Goal: Check status

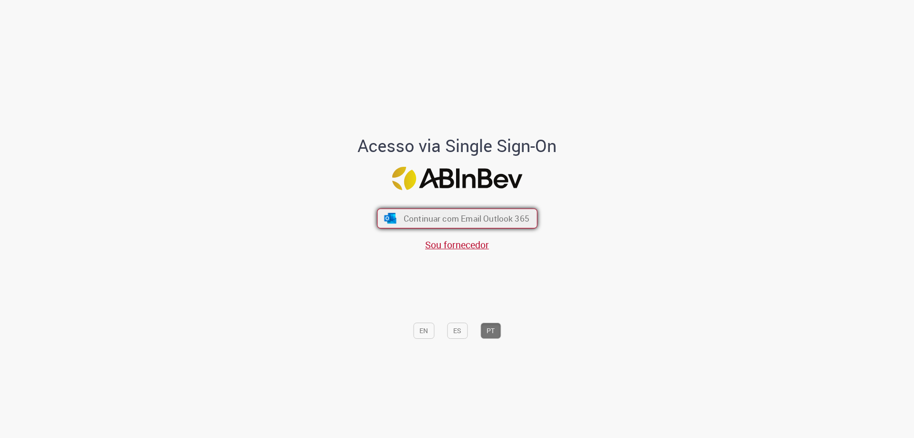
click at [438, 217] on span "Continuar com Email Outlook 365" at bounding box center [466, 218] width 126 height 11
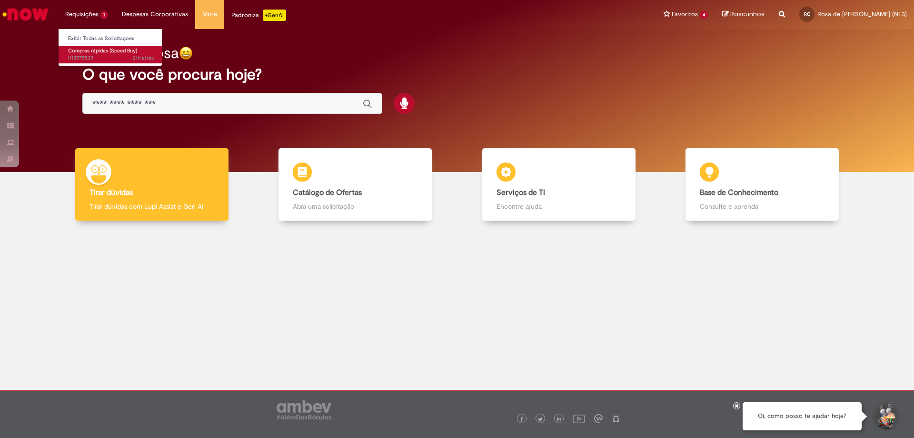
click at [88, 55] on span "21h atrás 21 horas atrás R13575539" at bounding box center [111, 58] width 86 height 8
click at [102, 56] on span "21h atrás 21 horas atrás R13575539" at bounding box center [111, 58] width 86 height 8
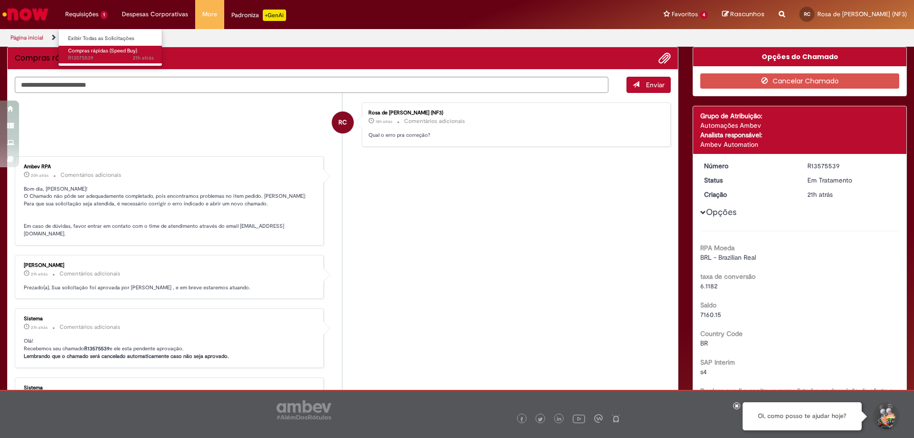
click at [102, 56] on span "21h atrás 21 horas atrás R13575539" at bounding box center [111, 58] width 86 height 8
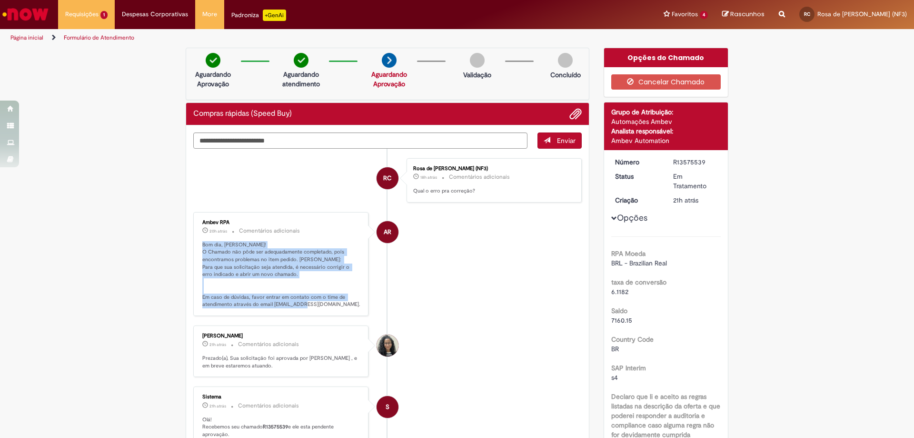
drag, startPoint x: 199, startPoint y: 245, endPoint x: 353, endPoint y: 312, distance: 168.3
click at [353, 312] on div "Ambev RPA 20h atrás 20 horas atrás Comentários adicionais Bom dia, [PERSON_NAME…" at bounding box center [281, 264] width 170 height 98
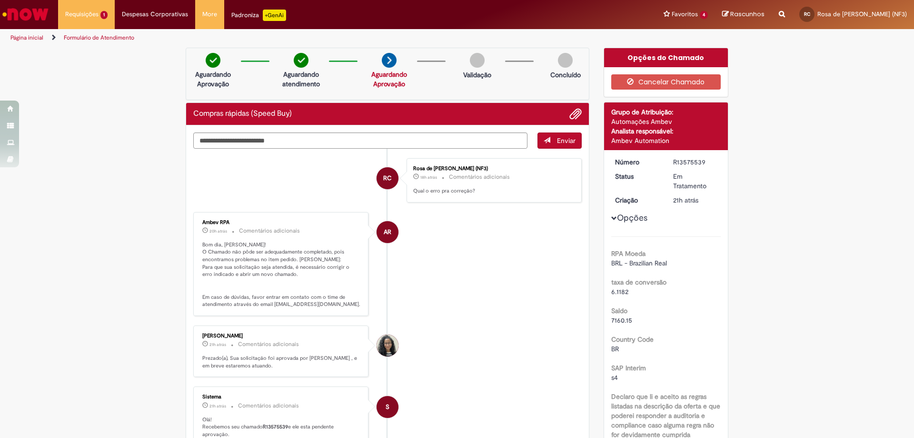
click at [477, 300] on li "AR Ambev RPA 20h atrás 20 horas atrás Comentários adicionais Bom dia, [PERSON_N…" at bounding box center [387, 264] width 389 height 104
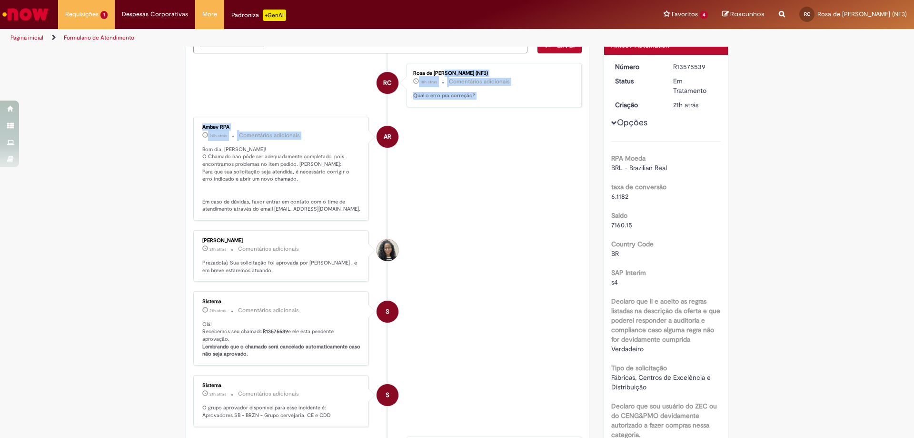
drag, startPoint x: 199, startPoint y: 146, endPoint x: 362, endPoint y: 223, distance: 180.8
click at [362, 223] on ul "RC [PERSON_NAME] (NF3) 18h atrás 18 horas atrás Comentários adicionais Qual o e…" at bounding box center [387, 318] width 389 height 530
click at [517, 238] on li "[PERSON_NAME] 21h atrás 21 horas atrás Comentários adicionais Prezado(a), Sua s…" at bounding box center [387, 256] width 389 height 52
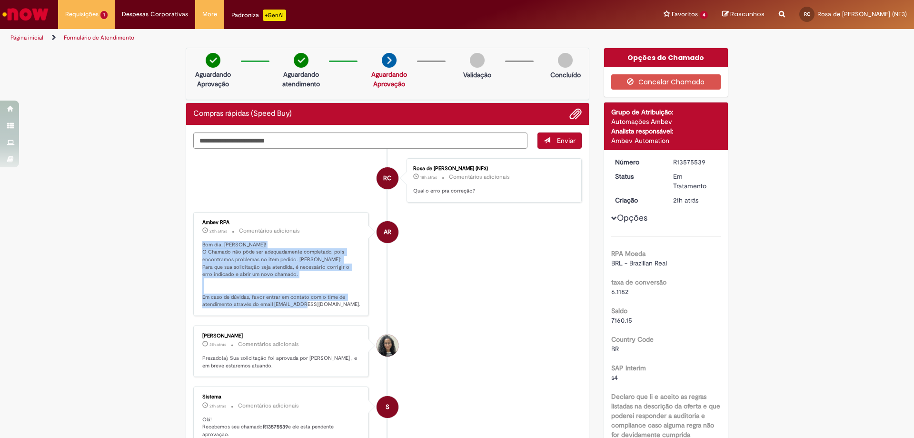
drag, startPoint x: 199, startPoint y: 245, endPoint x: 353, endPoint y: 305, distance: 165.7
click at [353, 306] on p "Bom dia, [PERSON_NAME]! O Chamado não pôde ser adequadamente completado, pois e…" at bounding box center [281, 274] width 159 height 67
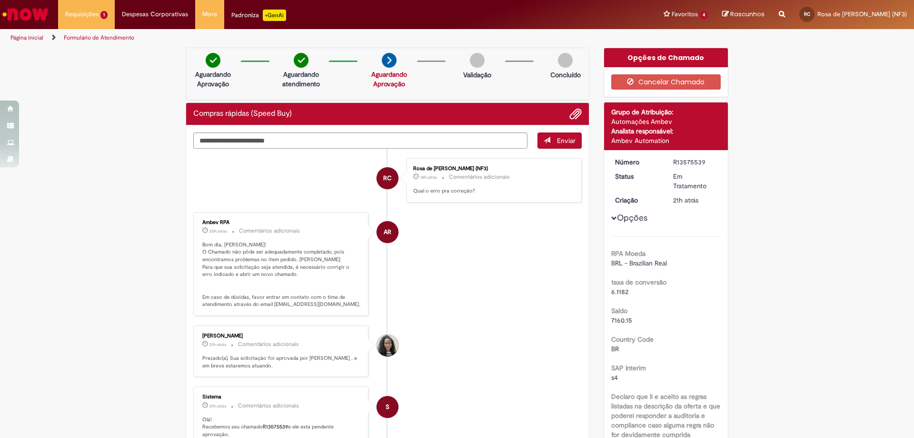
click at [509, 339] on li "[PERSON_NAME] 21h atrás 21 horas atrás Comentários adicionais Prezado(a), Sua s…" at bounding box center [387, 351] width 389 height 52
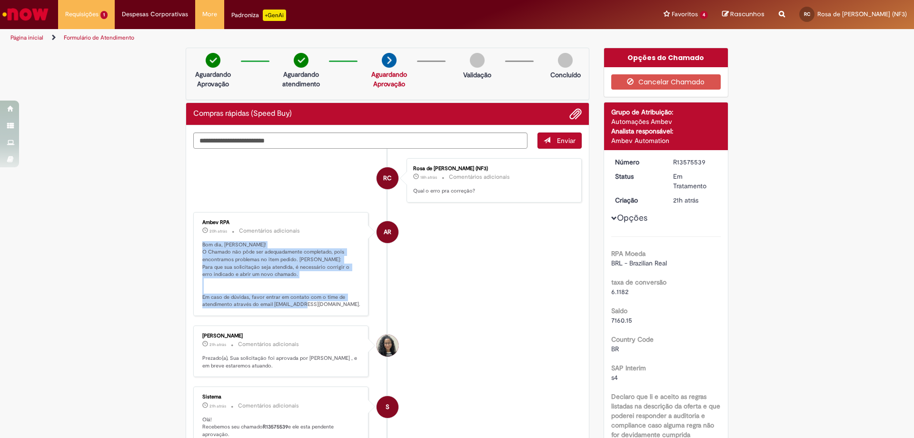
drag, startPoint x: 200, startPoint y: 245, endPoint x: 358, endPoint y: 310, distance: 170.8
click at [358, 310] on div "Ambev RPA 20h atrás 20 horas atrás Comentários adicionais Bom dia, [PERSON_NAME…" at bounding box center [281, 264] width 170 height 98
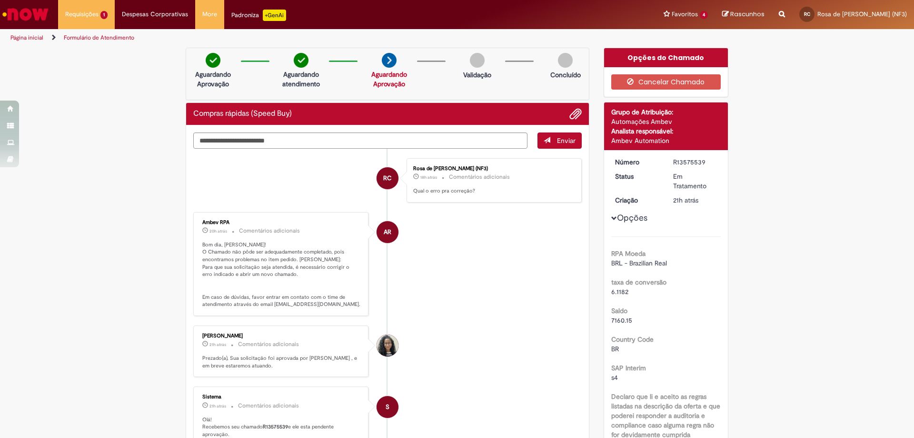
click at [525, 276] on li "AR Ambev RPA 20h atrás 20 horas atrás Comentários adicionais Bom dia, [PERSON_N…" at bounding box center [387, 264] width 389 height 104
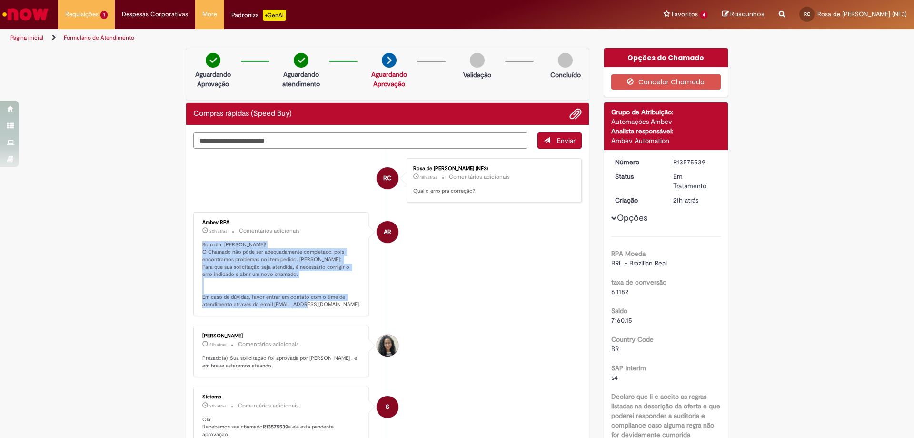
drag, startPoint x: 200, startPoint y: 243, endPoint x: 449, endPoint y: 313, distance: 258.2
click at [367, 314] on li "AR Ambev RPA 20h atrás 20 horas atrás Comentários adicionais Bom dia, [PERSON_N…" at bounding box center [387, 264] width 389 height 104
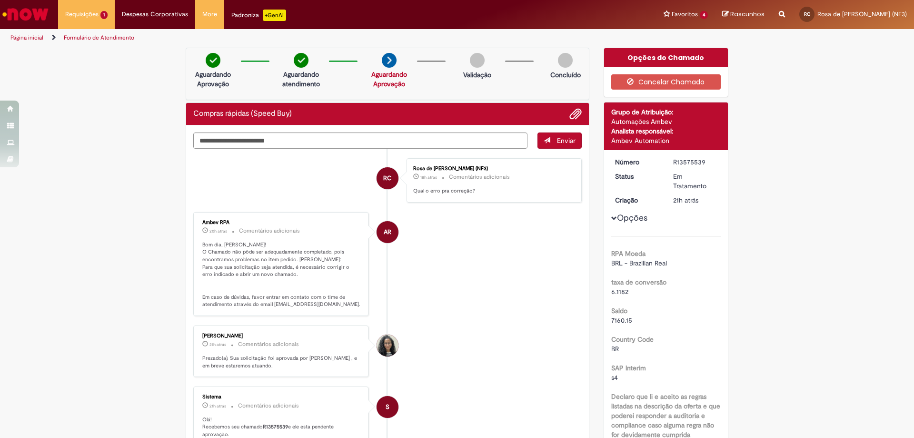
click at [514, 311] on li "AR Ambev RPA 20h atrás 20 horas atrás Comentários adicionais Bom dia, [PERSON_N…" at bounding box center [387, 264] width 389 height 104
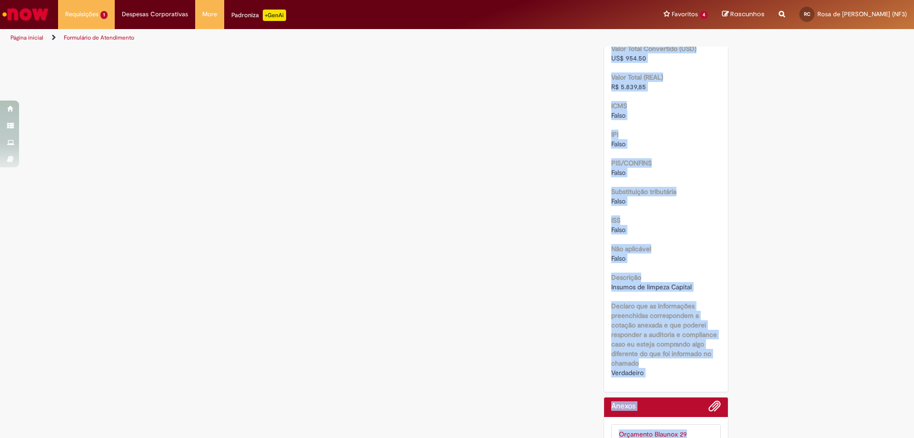
scroll to position [1124, 0]
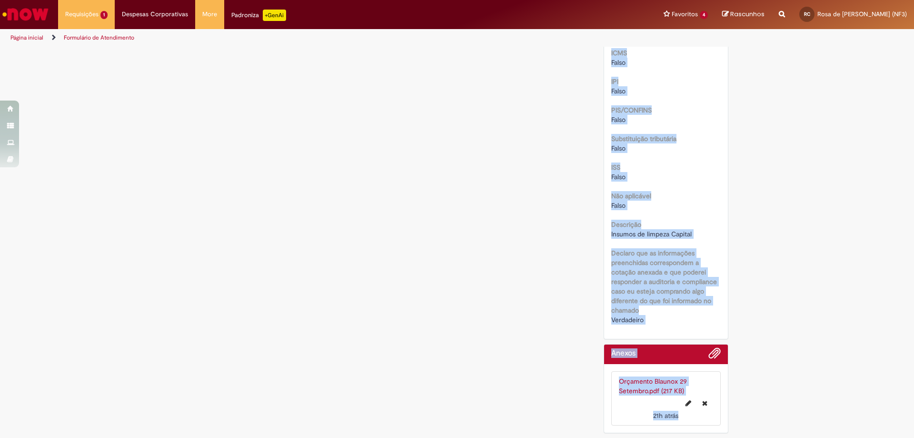
drag, startPoint x: 612, startPoint y: 160, endPoint x: 715, endPoint y: 450, distance: 307.5
click at [715, 437] on html "Pular para o conteúdo da página Requisições 1 Exibir Todas as Solicitações Comp…" at bounding box center [457, 219] width 914 height 438
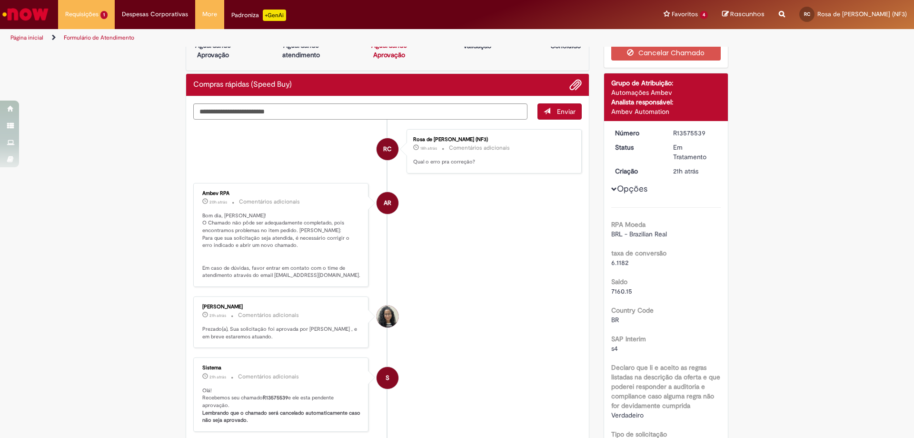
scroll to position [0, 0]
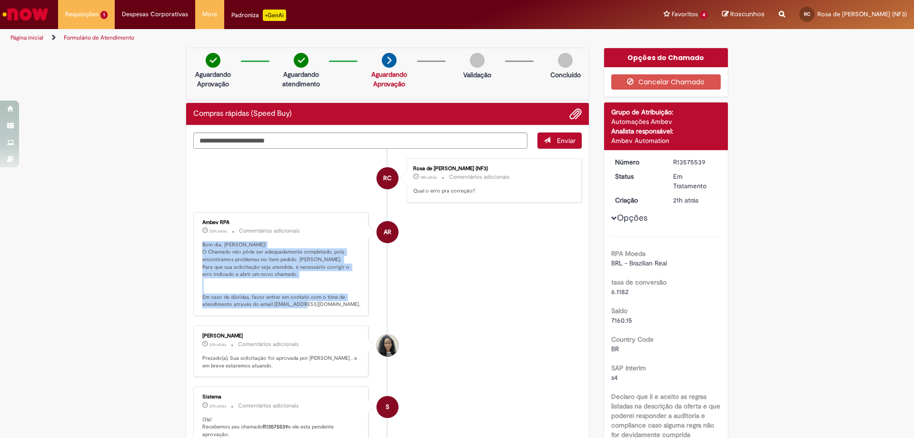
drag, startPoint x: 199, startPoint y: 243, endPoint x: 359, endPoint y: 313, distance: 174.4
click at [359, 313] on div "Ambev RPA 20h atrás 20 horas atrás Comentários adicionais Bom dia, [PERSON_NAME…" at bounding box center [280, 264] width 175 height 104
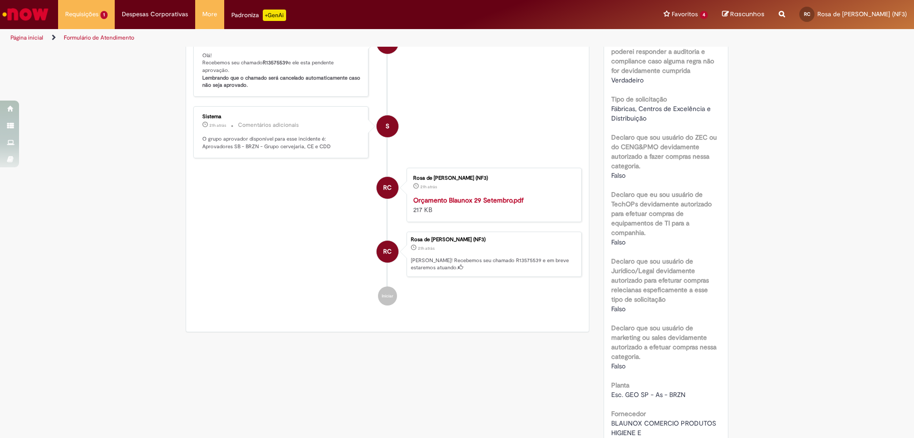
scroll to position [488, 0]
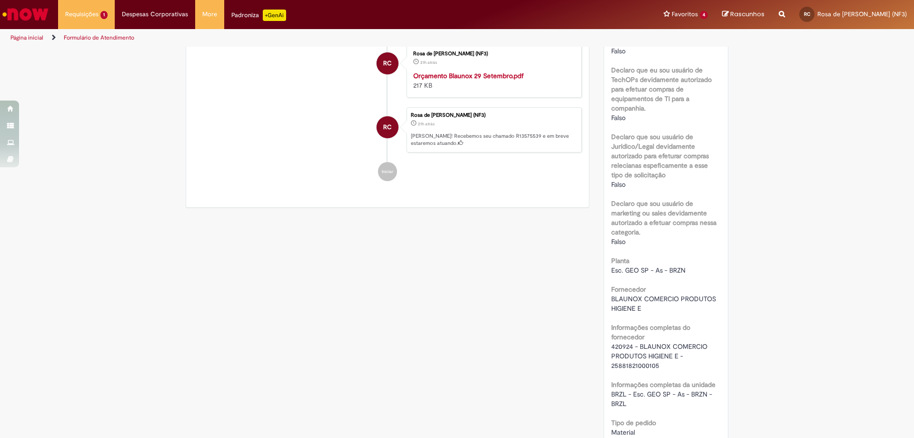
drag, startPoint x: 200, startPoint y: 336, endPoint x: 323, endPoint y: 441, distance: 162.5
click at [323, 437] on html "Pular para o conteúdo da página Requisições 1 Exibir Todas as Solicitações Comp…" at bounding box center [457, 219] width 914 height 438
click at [810, 346] on div "Verificar Código de Barras Aguardando Aprovação Aguardando atendimento Aguardan…" at bounding box center [457, 317] width 914 height 1514
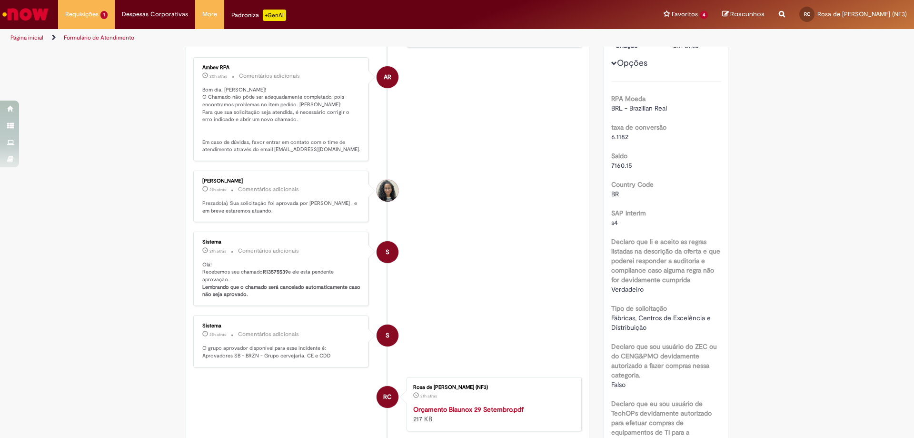
scroll to position [0, 0]
